Goal: Task Accomplishment & Management: Use online tool/utility

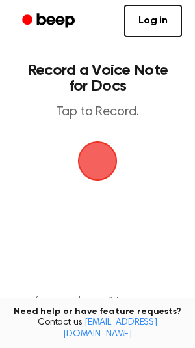
click at [112, 165] on span "button" at bounding box center [97, 160] width 73 height 73
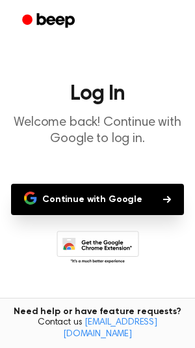
click at [112, 207] on button "Continue with Google" at bounding box center [97, 199] width 173 height 31
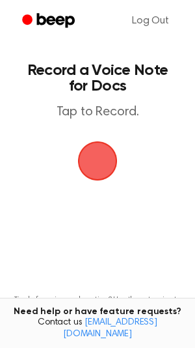
click at [96, 173] on span "button" at bounding box center [97, 160] width 47 height 47
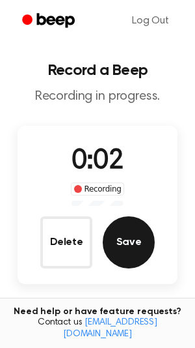
click at [135, 246] on button "Save" at bounding box center [129, 242] width 52 height 52
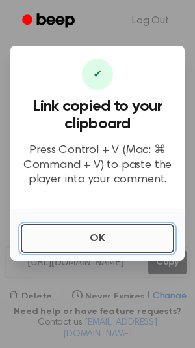
click at [89, 243] on button "OK" at bounding box center [98, 238] width 154 height 29
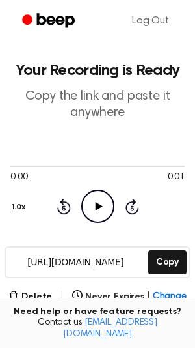
click at [107, 200] on icon "Play Audio" at bounding box center [97, 206] width 33 height 33
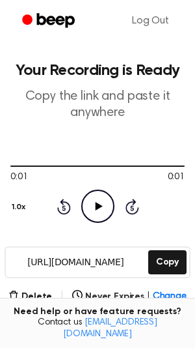
click at [94, 208] on icon "Play Audio" at bounding box center [97, 206] width 33 height 33
click at [94, 208] on icon "Pause Audio" at bounding box center [97, 206] width 33 height 33
click at [94, 208] on icon "Play Audio" at bounding box center [97, 206] width 33 height 33
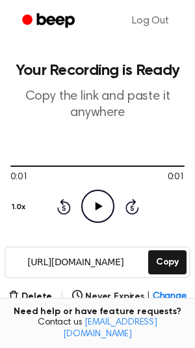
drag, startPoint x: 25, startPoint y: 263, endPoint x: 136, endPoint y: 266, distance: 111.5
click at [136, 266] on input "https://beep.audio/DeyzFve" at bounding box center [76, 262] width 140 height 29
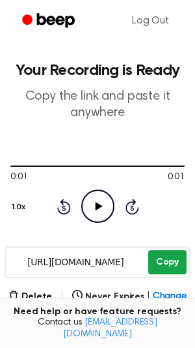
click at [164, 263] on button "Copy" at bounding box center [168, 262] width 38 height 24
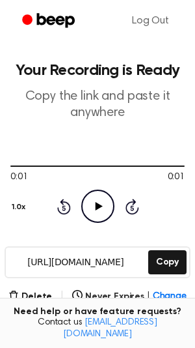
click at [98, 220] on icon "Play Audio" at bounding box center [97, 206] width 33 height 33
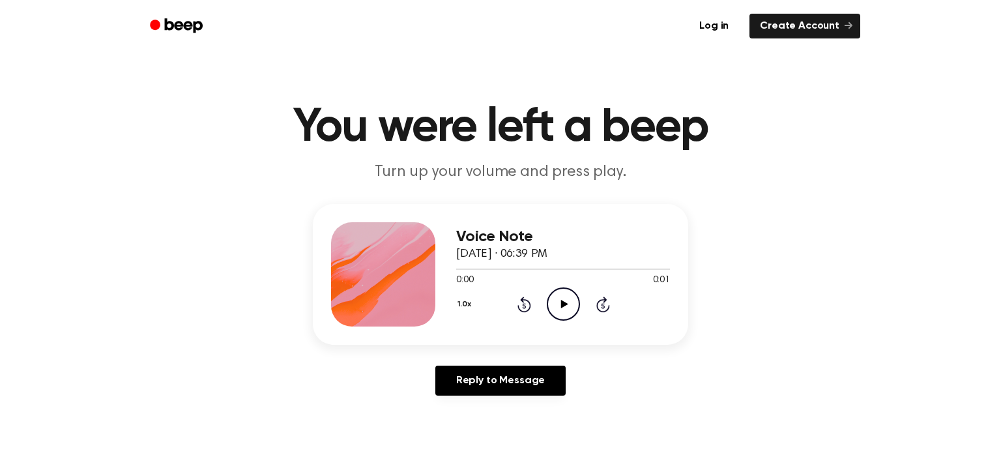
click at [548, 295] on icon "Play Audio" at bounding box center [563, 303] width 33 height 33
click at [538, 303] on div "1.0x Rewind 5 seconds Play Audio Skip 5 seconds" at bounding box center [563, 303] width 214 height 33
click at [560, 304] on icon "Play Audio" at bounding box center [563, 303] width 33 height 33
click at [554, 301] on icon "Pause Audio" at bounding box center [563, 303] width 33 height 33
click at [555, 302] on icon "Play Audio" at bounding box center [563, 303] width 33 height 33
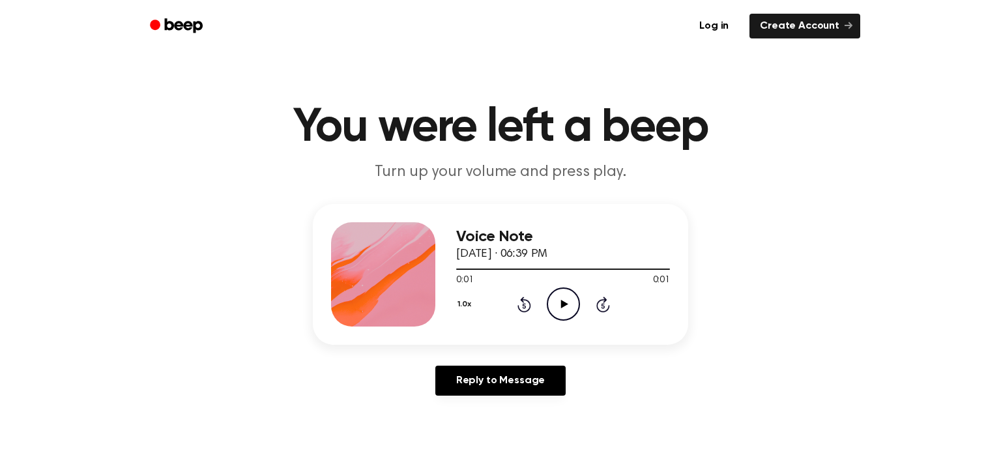
click at [554, 302] on icon "Play Audio" at bounding box center [563, 303] width 33 height 33
click at [539, 285] on div "0:00 0:01" at bounding box center [563, 281] width 214 height 14
click at [550, 301] on icon "Play Audio" at bounding box center [563, 303] width 33 height 33
click at [571, 311] on icon "Play Audio" at bounding box center [563, 303] width 33 height 33
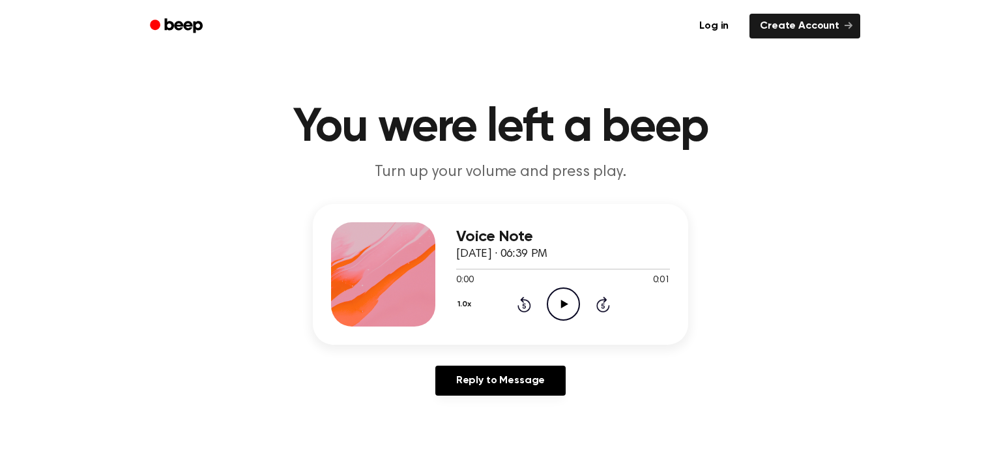
click at [550, 302] on icon "Play Audio" at bounding box center [563, 303] width 33 height 33
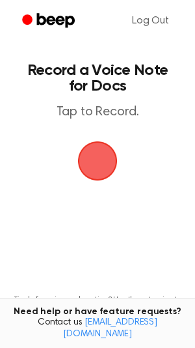
click at [93, 155] on span "button" at bounding box center [98, 161] width 48 height 48
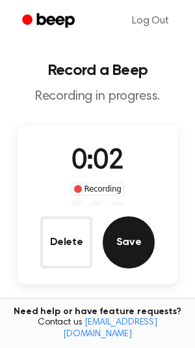
click at [132, 261] on button "Save" at bounding box center [129, 242] width 52 height 52
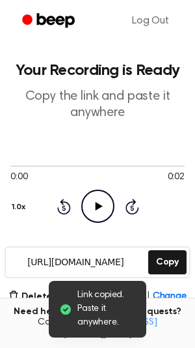
click at [107, 207] on icon "Play Audio" at bounding box center [97, 206] width 33 height 33
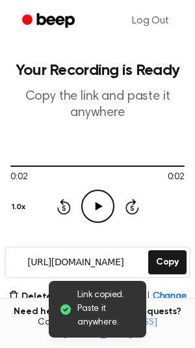
click at [107, 203] on icon "Play Audio" at bounding box center [97, 206] width 33 height 33
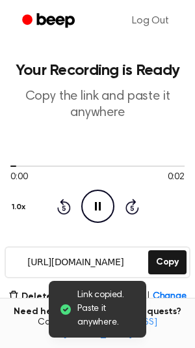
click at [107, 203] on icon "Pause Audio" at bounding box center [97, 206] width 33 height 33
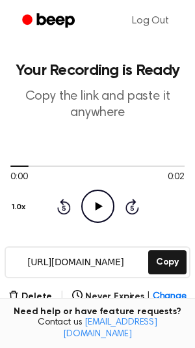
click at [107, 203] on icon "Play Audio" at bounding box center [97, 206] width 33 height 33
click at [107, 203] on icon "Pause Audio" at bounding box center [97, 206] width 33 height 33
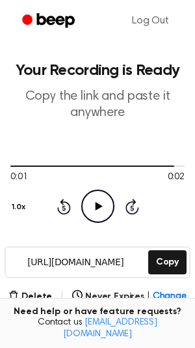
click at [106, 202] on icon "Play Audio" at bounding box center [97, 206] width 33 height 33
click at [107, 209] on icon "Play Audio" at bounding box center [97, 206] width 33 height 33
click at [110, 215] on circle at bounding box center [98, 206] width 32 height 32
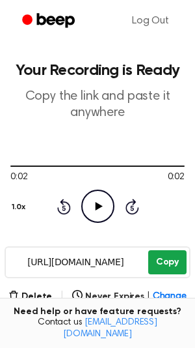
click at [175, 264] on button "Copy" at bounding box center [168, 262] width 38 height 24
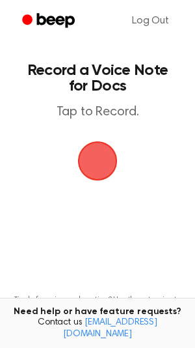
click at [88, 168] on span "button" at bounding box center [97, 161] width 36 height 36
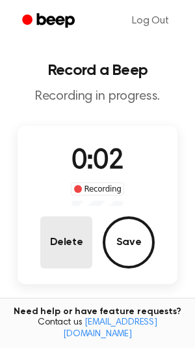
click at [47, 253] on button "Delete" at bounding box center [66, 242] width 52 height 52
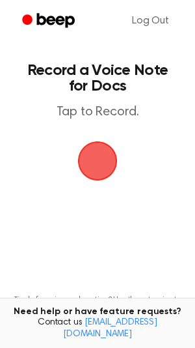
click at [87, 166] on span "button" at bounding box center [97, 161] width 36 height 36
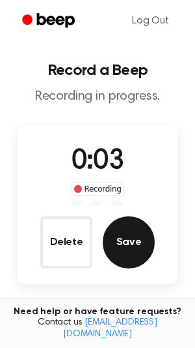
click at [110, 243] on button "Save" at bounding box center [129, 242] width 52 height 52
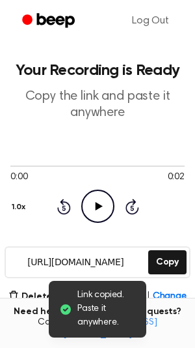
click at [104, 214] on icon "Play Audio" at bounding box center [97, 206] width 33 height 33
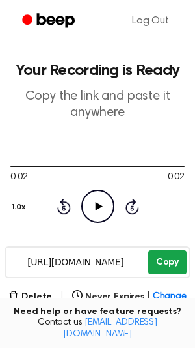
click at [173, 261] on button "Copy" at bounding box center [168, 262] width 38 height 24
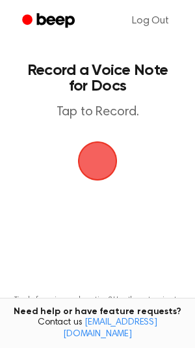
click at [100, 164] on span "button" at bounding box center [97, 161] width 36 height 36
click at [97, 163] on span "button" at bounding box center [98, 161] width 48 height 48
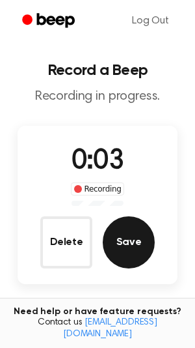
click at [122, 229] on button "Save" at bounding box center [129, 242] width 52 height 52
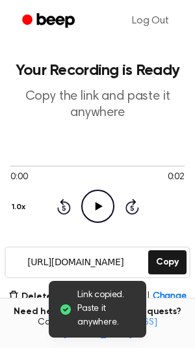
click at [85, 205] on icon "Play Audio" at bounding box center [97, 206] width 33 height 33
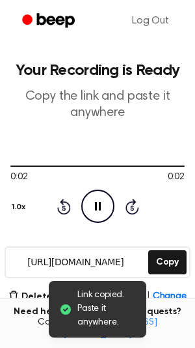
click at [85, 205] on icon "Pause Audio" at bounding box center [97, 206] width 33 height 33
click at [87, 207] on icon "Play Audio" at bounding box center [97, 206] width 33 height 33
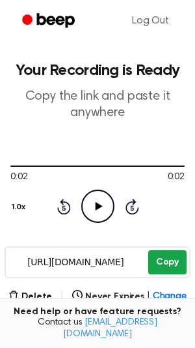
click at [154, 253] on button "Copy" at bounding box center [168, 262] width 38 height 24
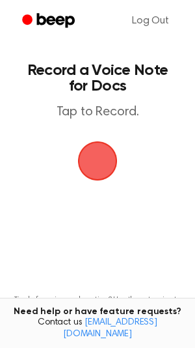
click at [97, 169] on span "button" at bounding box center [97, 161] width 36 height 36
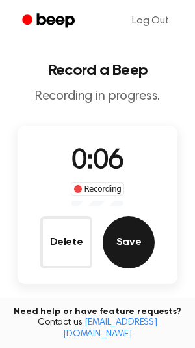
click at [121, 224] on button "Save" at bounding box center [129, 242] width 52 height 52
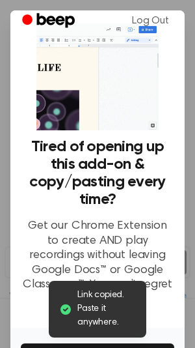
scroll to position [104, 0]
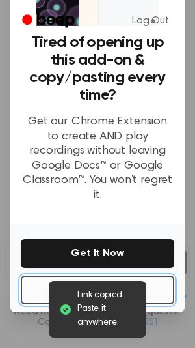
click at [97, 276] on button "No Thanks" at bounding box center [98, 290] width 154 height 29
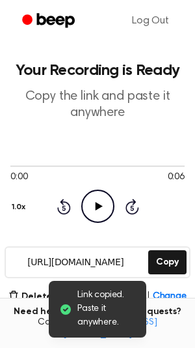
click at [95, 205] on icon at bounding box center [98, 206] width 7 height 8
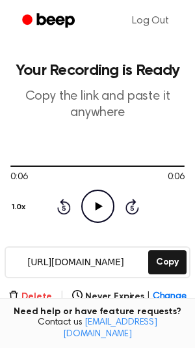
click at [46, 293] on button "Delete" at bounding box center [30, 297] width 44 height 14
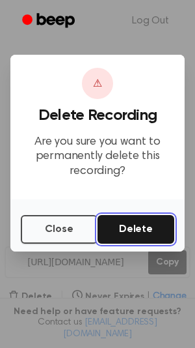
click at [127, 232] on button "Delete" at bounding box center [136, 229] width 77 height 29
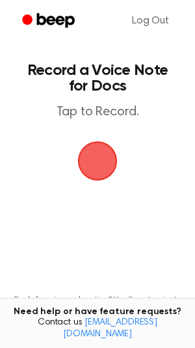
click at [92, 145] on span "button" at bounding box center [97, 160] width 53 height 53
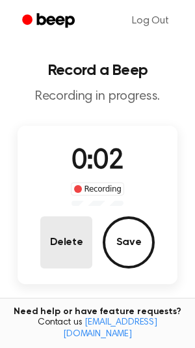
click at [81, 234] on button "Delete" at bounding box center [66, 242] width 52 height 52
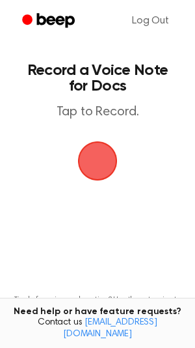
click at [89, 155] on span "button" at bounding box center [97, 161] width 67 height 67
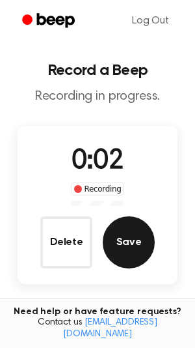
click at [120, 240] on button "Save" at bounding box center [129, 242] width 52 height 52
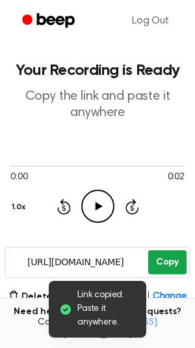
click at [160, 272] on button "Copy" at bounding box center [168, 262] width 38 height 24
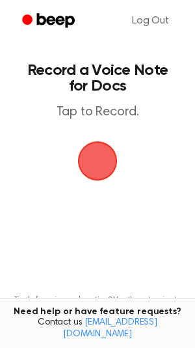
click at [96, 162] on span "button" at bounding box center [97, 161] width 36 height 36
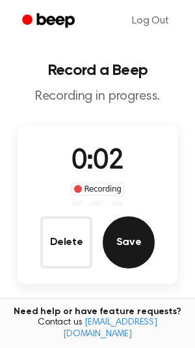
click at [115, 250] on button "Save" at bounding box center [129, 242] width 52 height 52
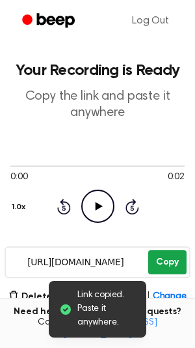
click at [157, 256] on button "Copy" at bounding box center [168, 262] width 38 height 24
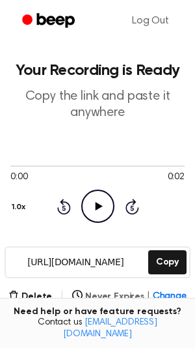
click at [168, 294] on span "Change" at bounding box center [170, 297] width 34 height 14
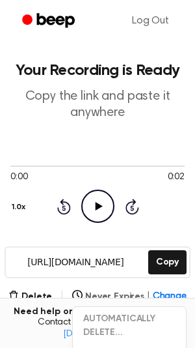
click at [163, 294] on span "Change" at bounding box center [170, 297] width 34 height 14
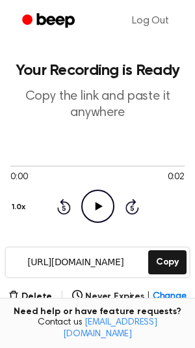
click at [89, 213] on icon "Play Audio" at bounding box center [97, 206] width 33 height 33
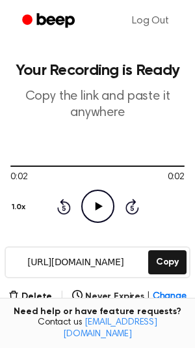
click at [90, 207] on icon "Play Audio" at bounding box center [97, 206] width 33 height 33
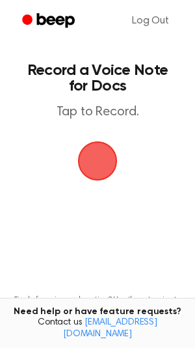
click at [109, 166] on span "button" at bounding box center [97, 161] width 36 height 36
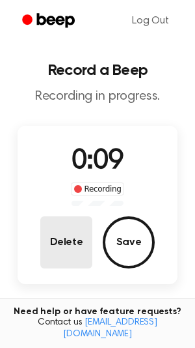
click at [81, 233] on button "Delete" at bounding box center [66, 242] width 52 height 52
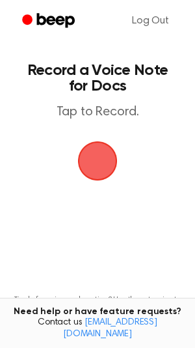
click at [96, 156] on span "button" at bounding box center [98, 161] width 40 height 40
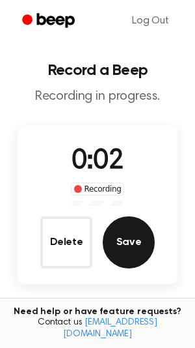
click at [126, 252] on button "Save" at bounding box center [129, 242] width 52 height 52
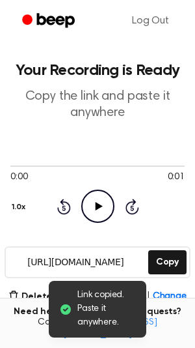
click at [99, 218] on icon "Play Audio" at bounding box center [97, 206] width 33 height 33
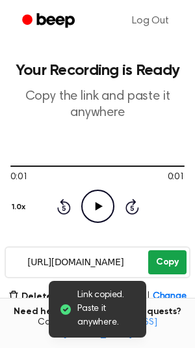
click at [166, 257] on button "Copy" at bounding box center [168, 262] width 38 height 24
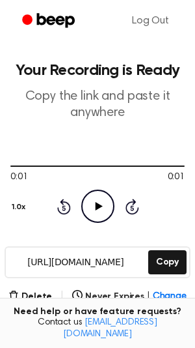
click at [136, 265] on input "[URL][DOMAIN_NAME]" at bounding box center [76, 262] width 140 height 29
click at [158, 291] on span "Change" at bounding box center [170, 297] width 34 height 14
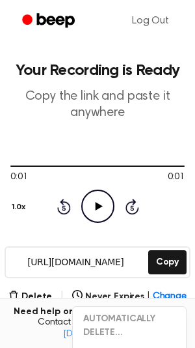
click at [117, 42] on main "Your Recording is Ready Copy the link and paste it anywhere 0:01 0:01 Your brow…" at bounding box center [97, 266] width 195 height 532
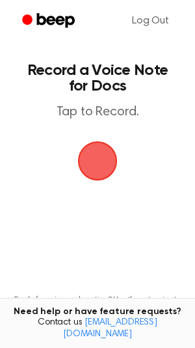
click at [107, 149] on span "button" at bounding box center [98, 161] width 48 height 48
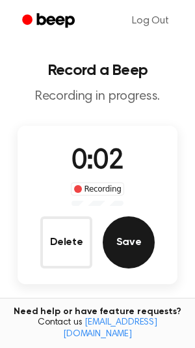
click at [126, 243] on button "Save" at bounding box center [129, 242] width 52 height 52
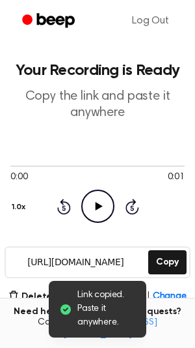
click at [83, 201] on circle at bounding box center [98, 206] width 32 height 32
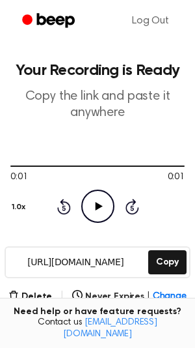
click at [93, 199] on icon "Play Audio" at bounding box center [97, 206] width 33 height 33
click at [90, 203] on icon "Pause Audio" at bounding box center [97, 206] width 33 height 33
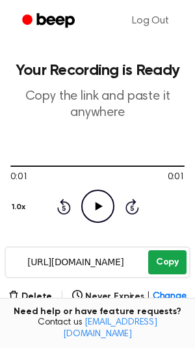
click at [150, 269] on button "Copy" at bounding box center [168, 262] width 38 height 24
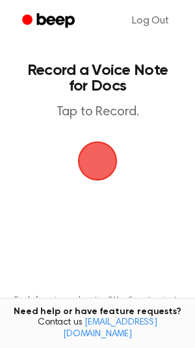
click at [110, 152] on span "button" at bounding box center [97, 161] width 36 height 36
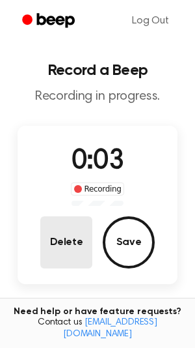
click at [67, 222] on button "Delete" at bounding box center [66, 242] width 52 height 52
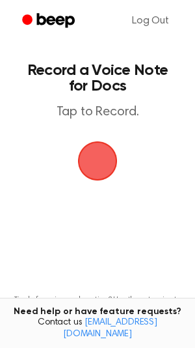
click at [91, 169] on span "button" at bounding box center [97, 161] width 36 height 36
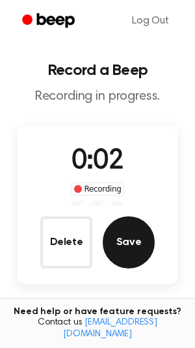
click at [126, 247] on button "Save" at bounding box center [129, 242] width 52 height 52
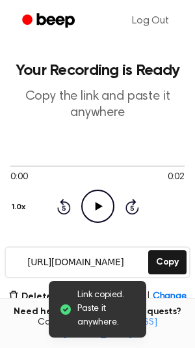
click at [99, 221] on icon "Play Audio" at bounding box center [97, 206] width 33 height 33
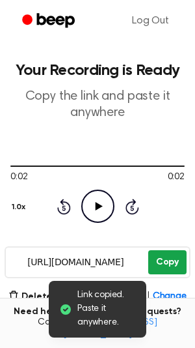
click at [167, 256] on button "Copy" at bounding box center [168, 262] width 38 height 24
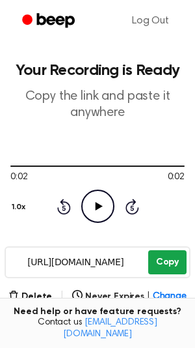
click at [178, 253] on button "Copy" at bounding box center [168, 262] width 38 height 24
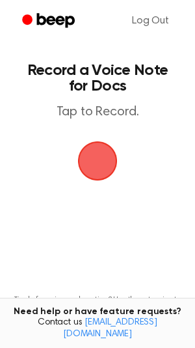
click at [177, 124] on main "Record a Voice Note for Docs Tap to Record. Tired of copying and pasting? Use t…" at bounding box center [97, 198] width 195 height 397
click at [115, 146] on span "button" at bounding box center [98, 161] width 66 height 66
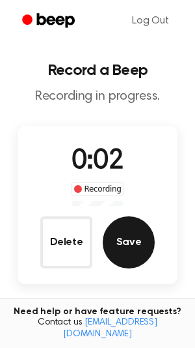
click at [123, 248] on button "Save" at bounding box center [129, 242] width 52 height 52
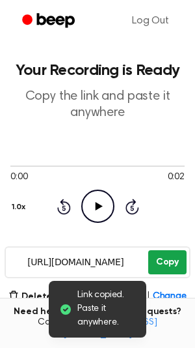
click at [156, 264] on button "Copy" at bounding box center [168, 262] width 38 height 24
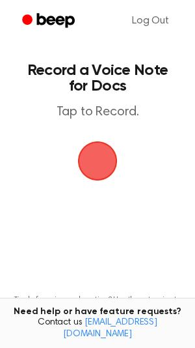
click at [106, 147] on span "button" at bounding box center [97, 160] width 47 height 47
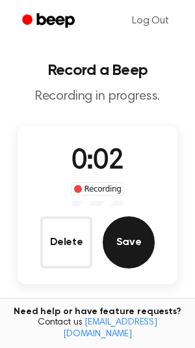
click at [124, 235] on button "Save" at bounding box center [129, 242] width 52 height 52
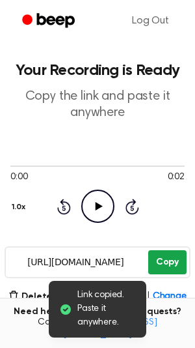
click at [175, 266] on button "Copy" at bounding box center [168, 262] width 38 height 24
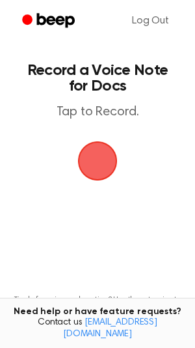
click at [102, 166] on span "button" at bounding box center [98, 161] width 42 height 42
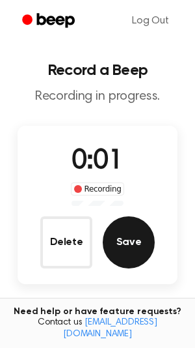
click at [115, 244] on button "Save" at bounding box center [129, 242] width 52 height 52
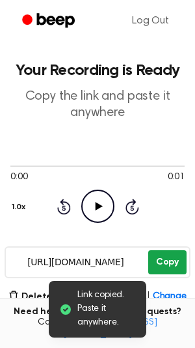
click at [160, 255] on button "Copy" at bounding box center [168, 262] width 38 height 24
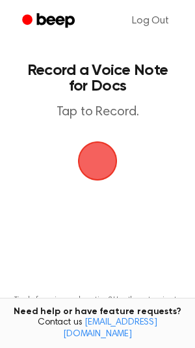
click at [94, 158] on span "button" at bounding box center [97, 161] width 36 height 36
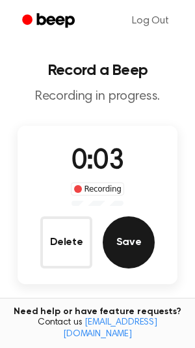
click at [129, 229] on button "Save" at bounding box center [129, 242] width 52 height 52
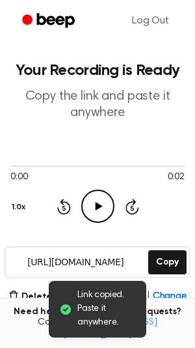
click at [79, 188] on div "0:00 0:02 Your browser does not support the [object Object] element. 1.0x Rewin…" at bounding box center [97, 191] width 175 height 63
click at [87, 212] on icon "Play Audio" at bounding box center [97, 206] width 33 height 33
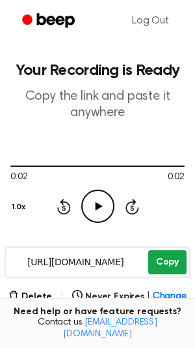
click at [156, 269] on button "Copy" at bounding box center [168, 262] width 38 height 24
